Goal: Use online tool/utility: Utilize a website feature to perform a specific function

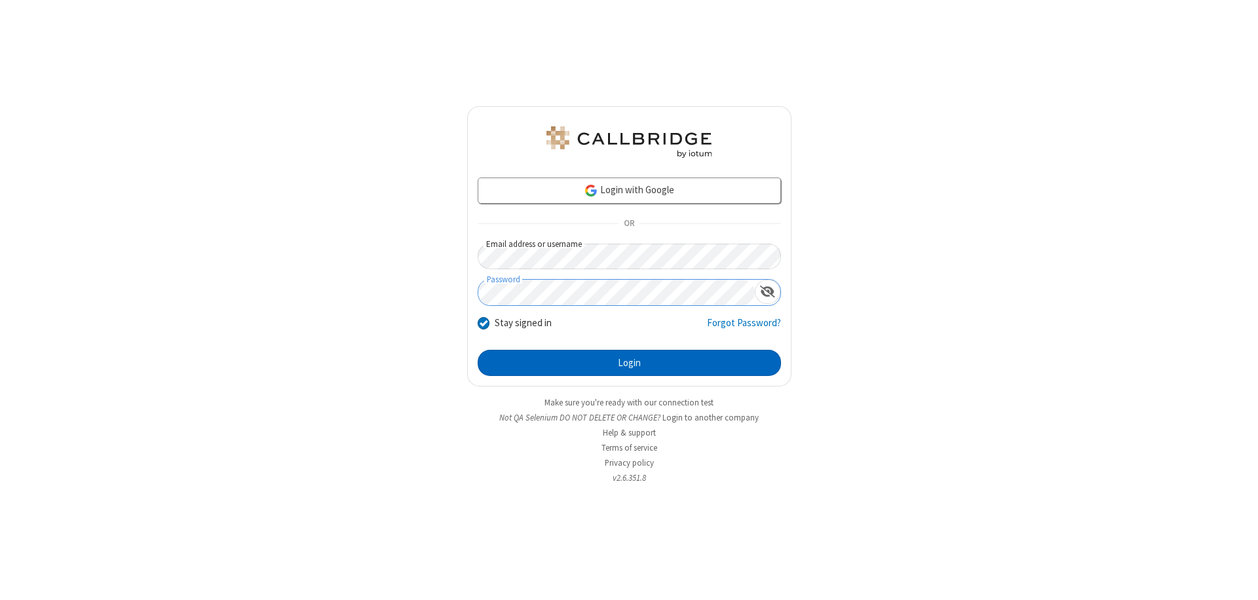
click at [629, 363] on button "Login" at bounding box center [629, 363] width 303 height 26
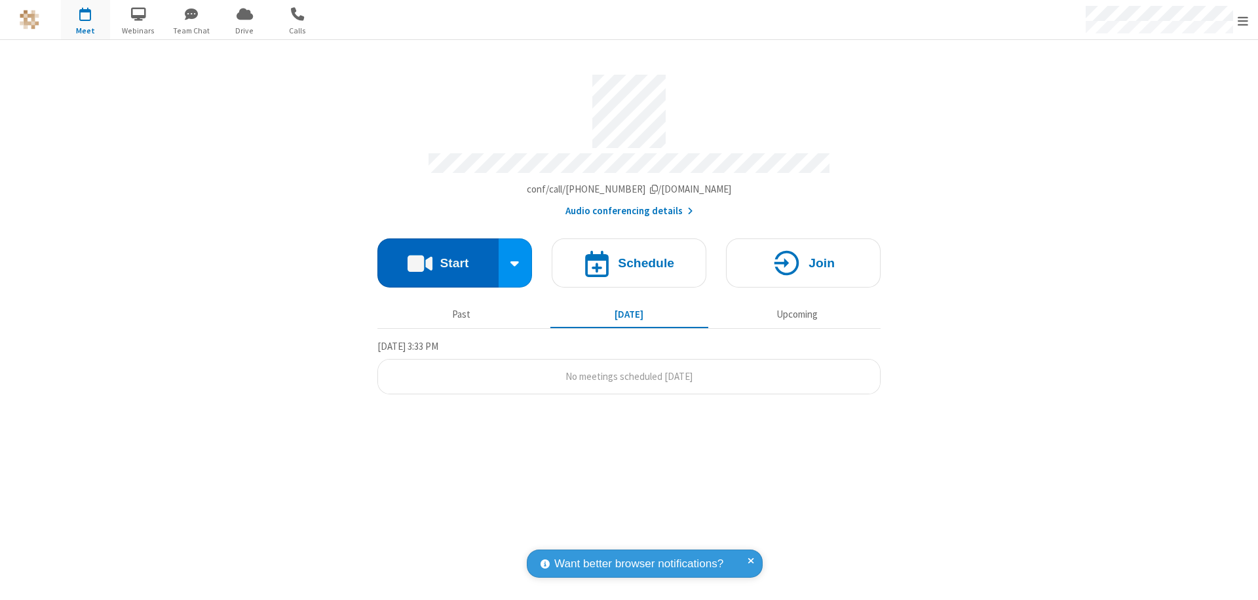
click at [438, 257] on button "Start" at bounding box center [437, 262] width 121 height 49
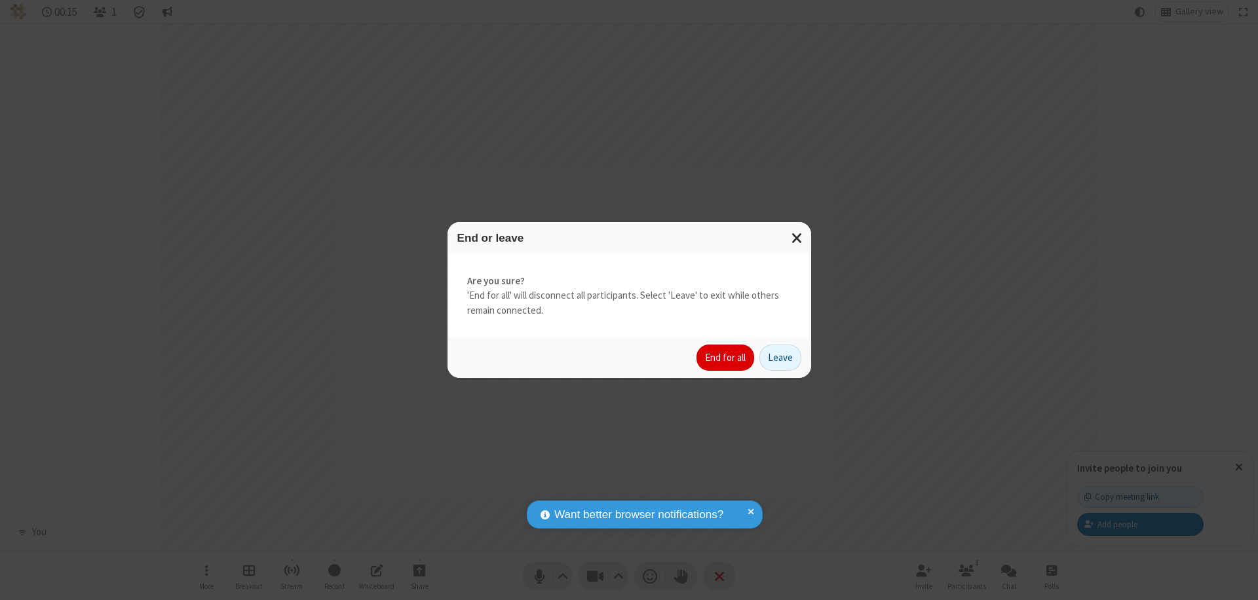
click at [726, 358] on button "End for all" at bounding box center [725, 358] width 58 height 26
